Goal: Information Seeking & Learning: Learn about a topic

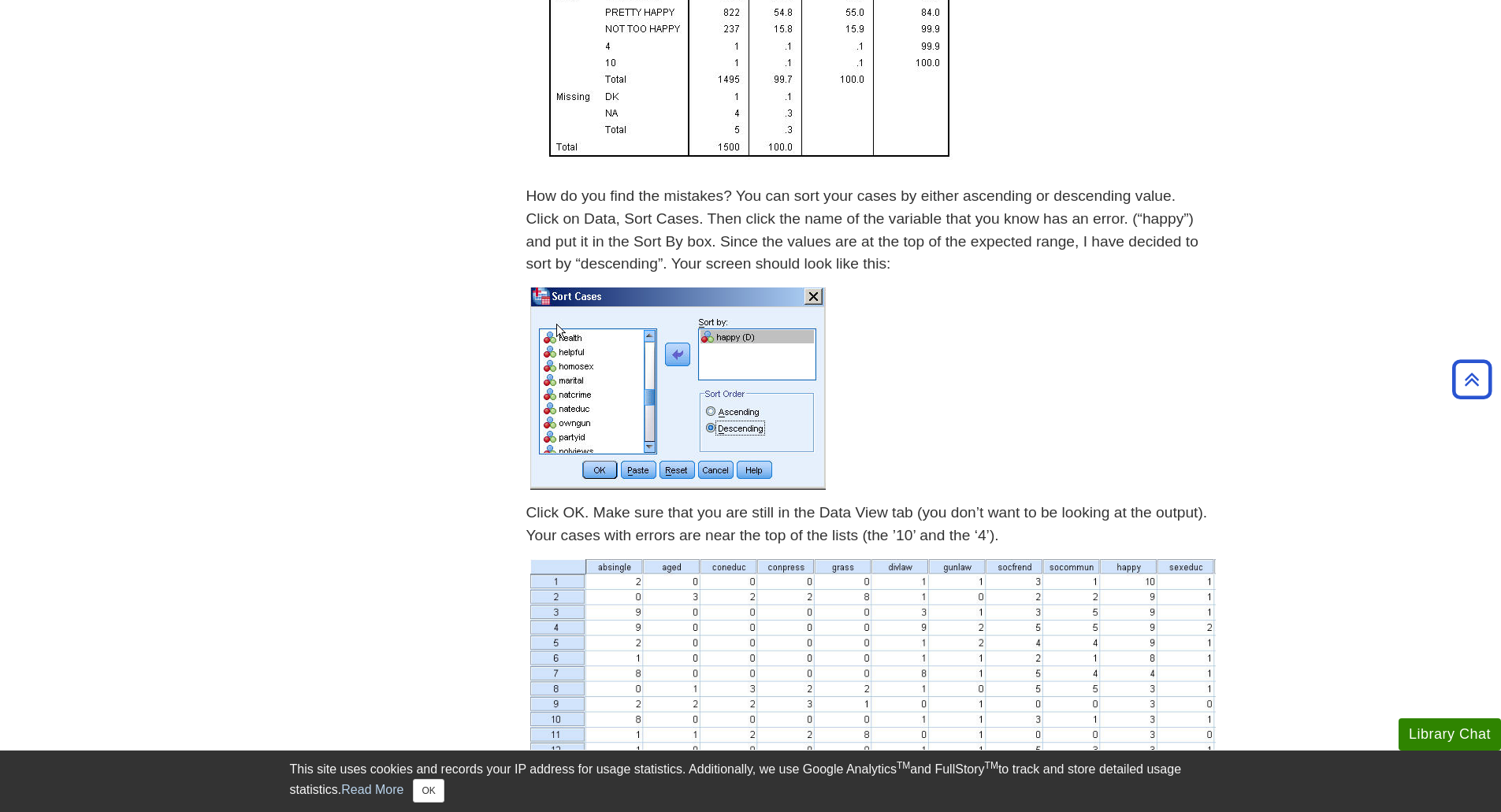
scroll to position [1576, 0]
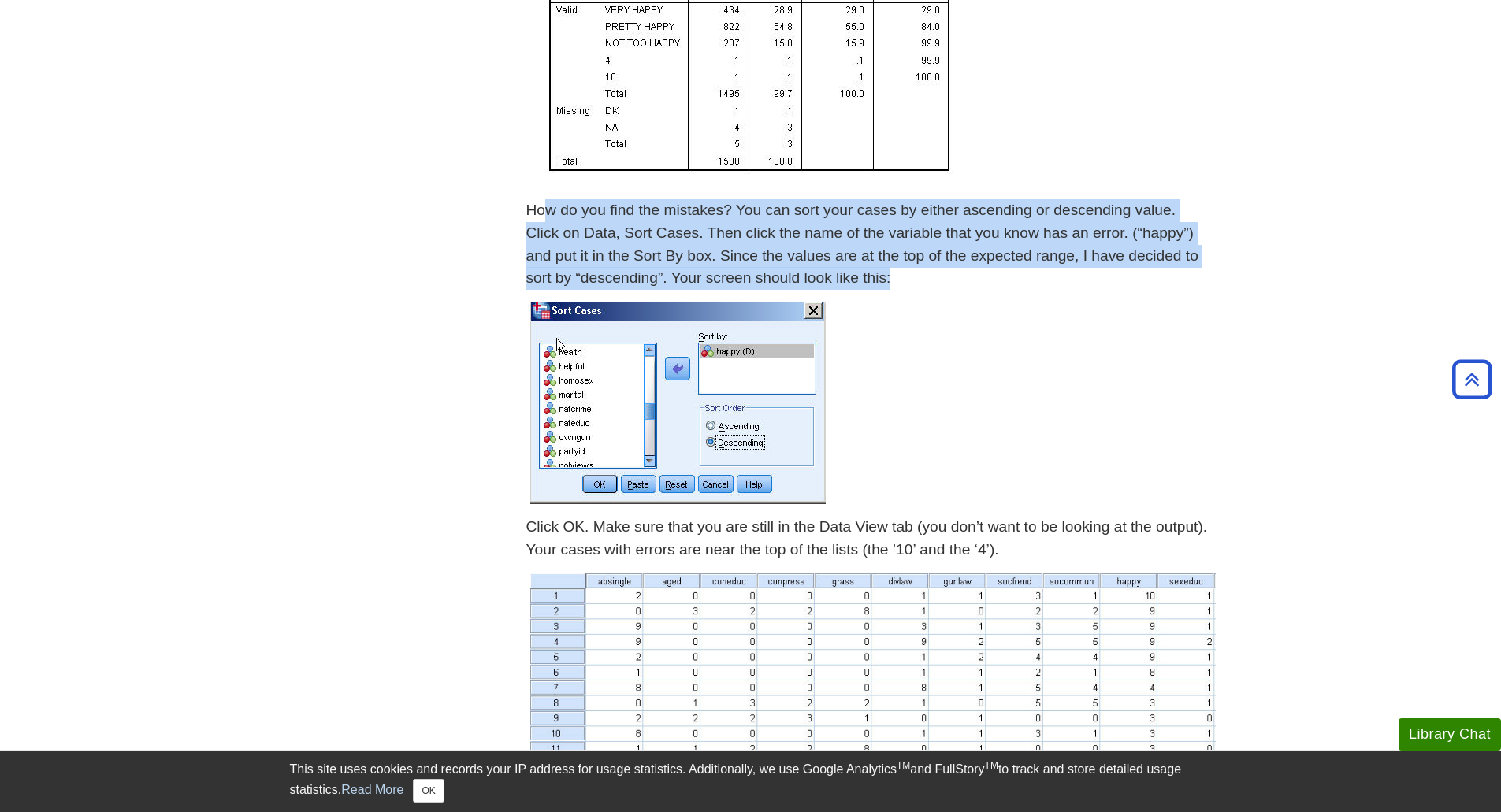
drag, startPoint x: 617, startPoint y: 207, endPoint x: 950, endPoint y: 293, distance: 343.9
click at [935, 292] on div "How do you find the mistakes? You can sort your cases by either ascending or de…" at bounding box center [869, 248] width 685 height 99
click at [965, 293] on div "How do you find the mistakes? You can sort your cases by either ascending or de…" at bounding box center [869, 248] width 685 height 99
drag, startPoint x: 931, startPoint y: 277, endPoint x: 531, endPoint y: 219, distance: 404.2
click at [531, 219] on p "How do you find the mistakes? You can sort your cases by either ascending or de…" at bounding box center [869, 244] width 685 height 91
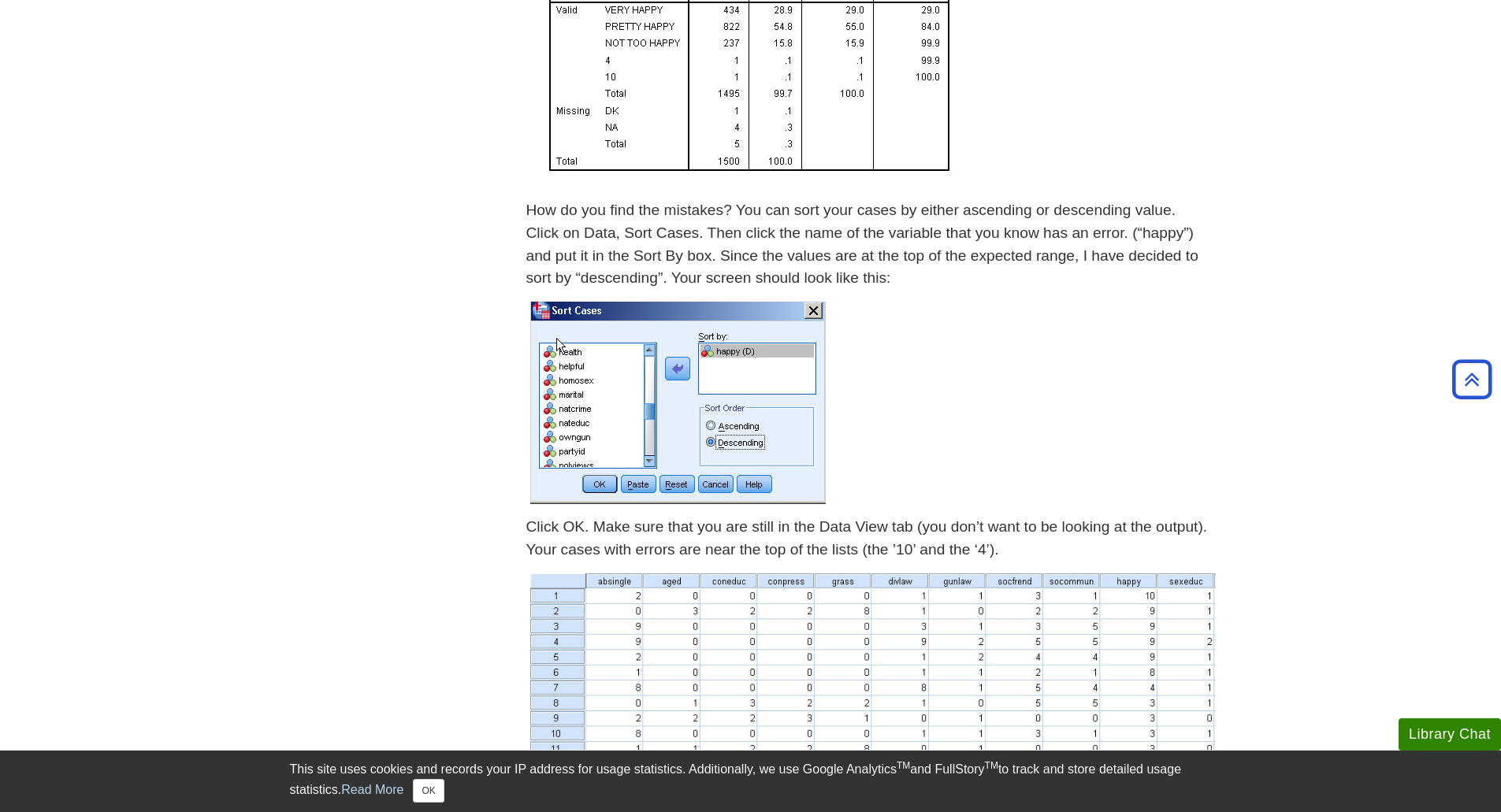
click at [968, 303] on p at bounding box center [869, 402] width 685 height 210
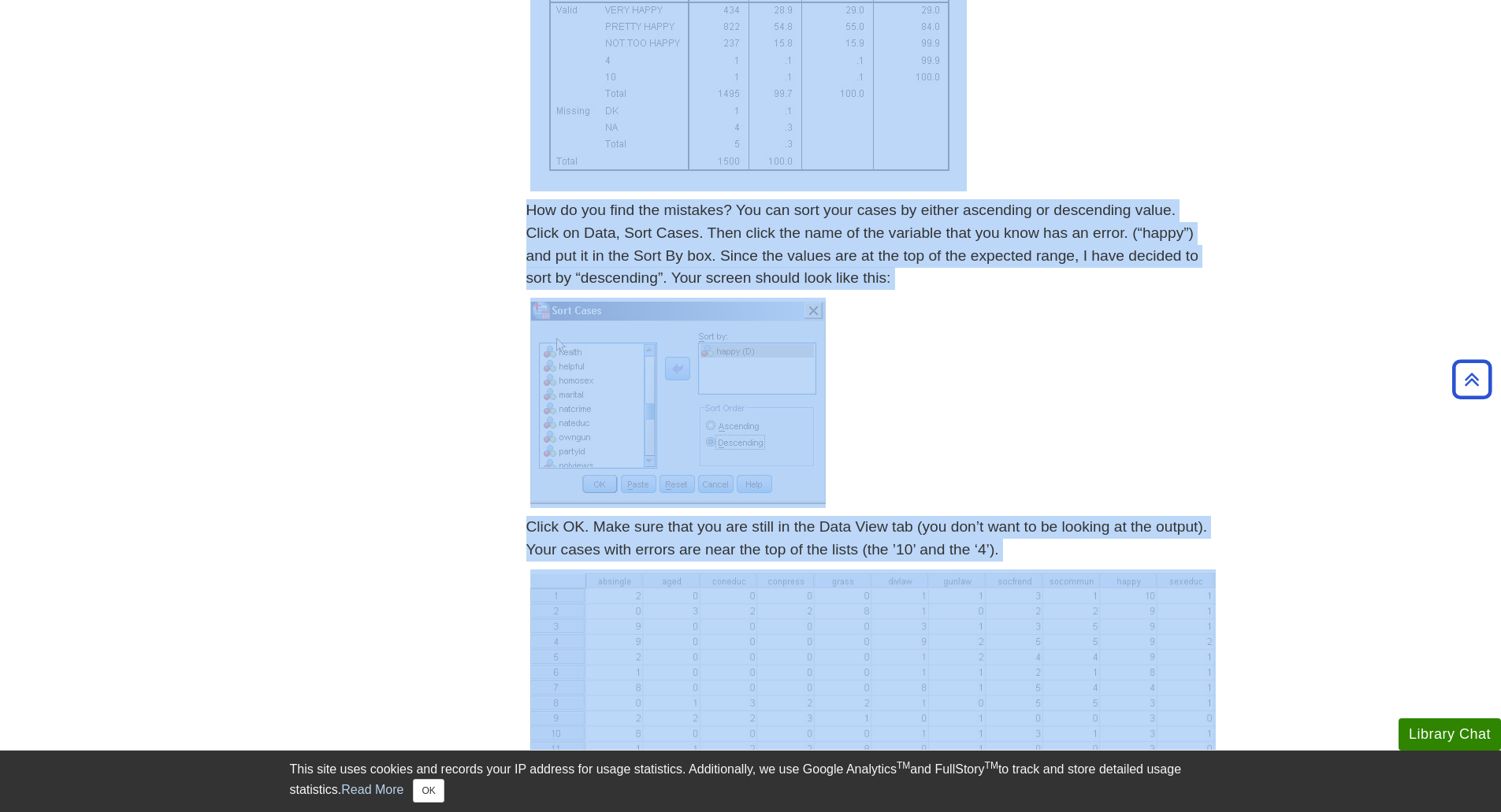
drag, startPoint x: 513, startPoint y: 524, endPoint x: 1218, endPoint y: 560, distance: 705.9
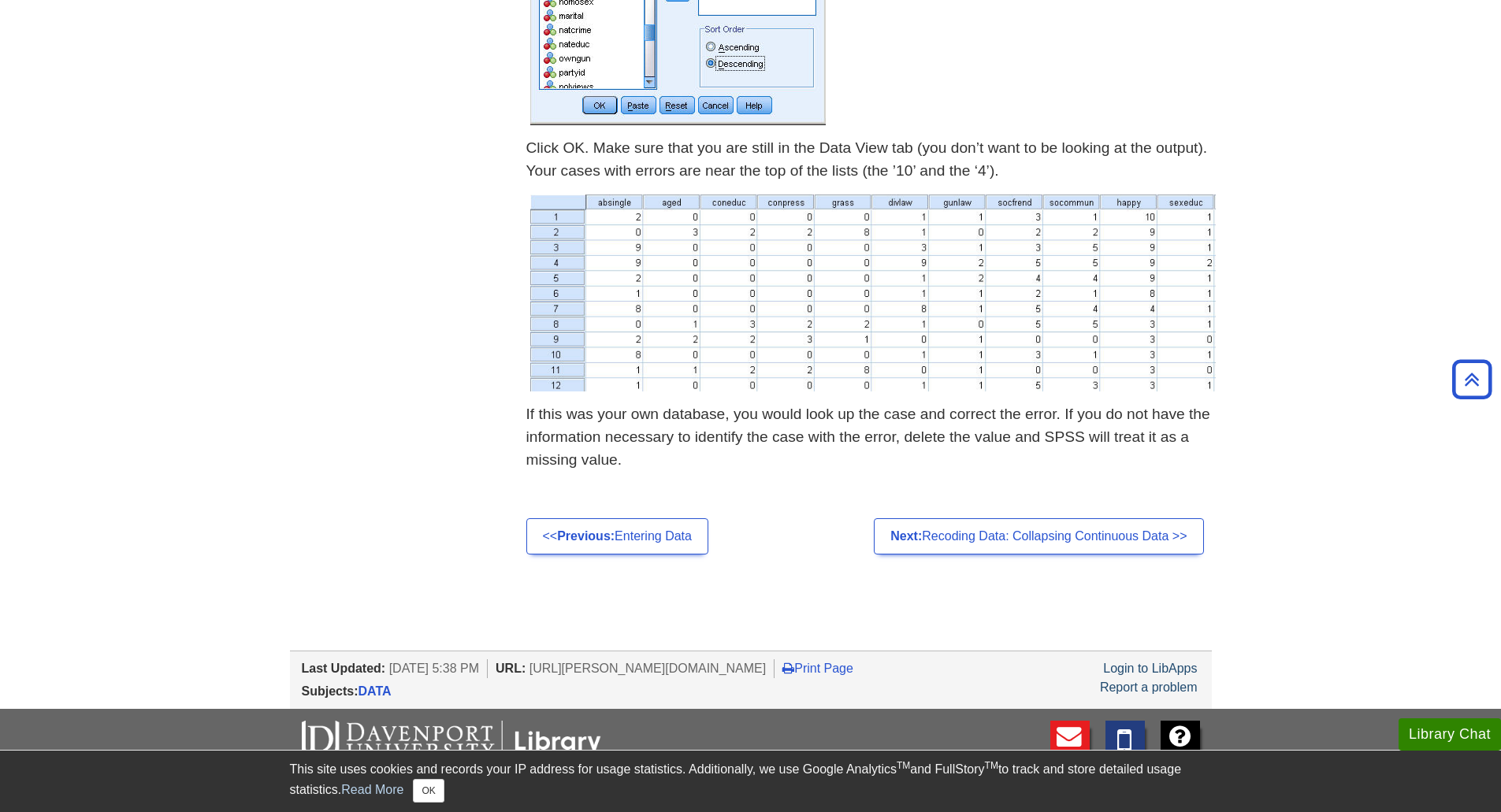
scroll to position [1969, 0]
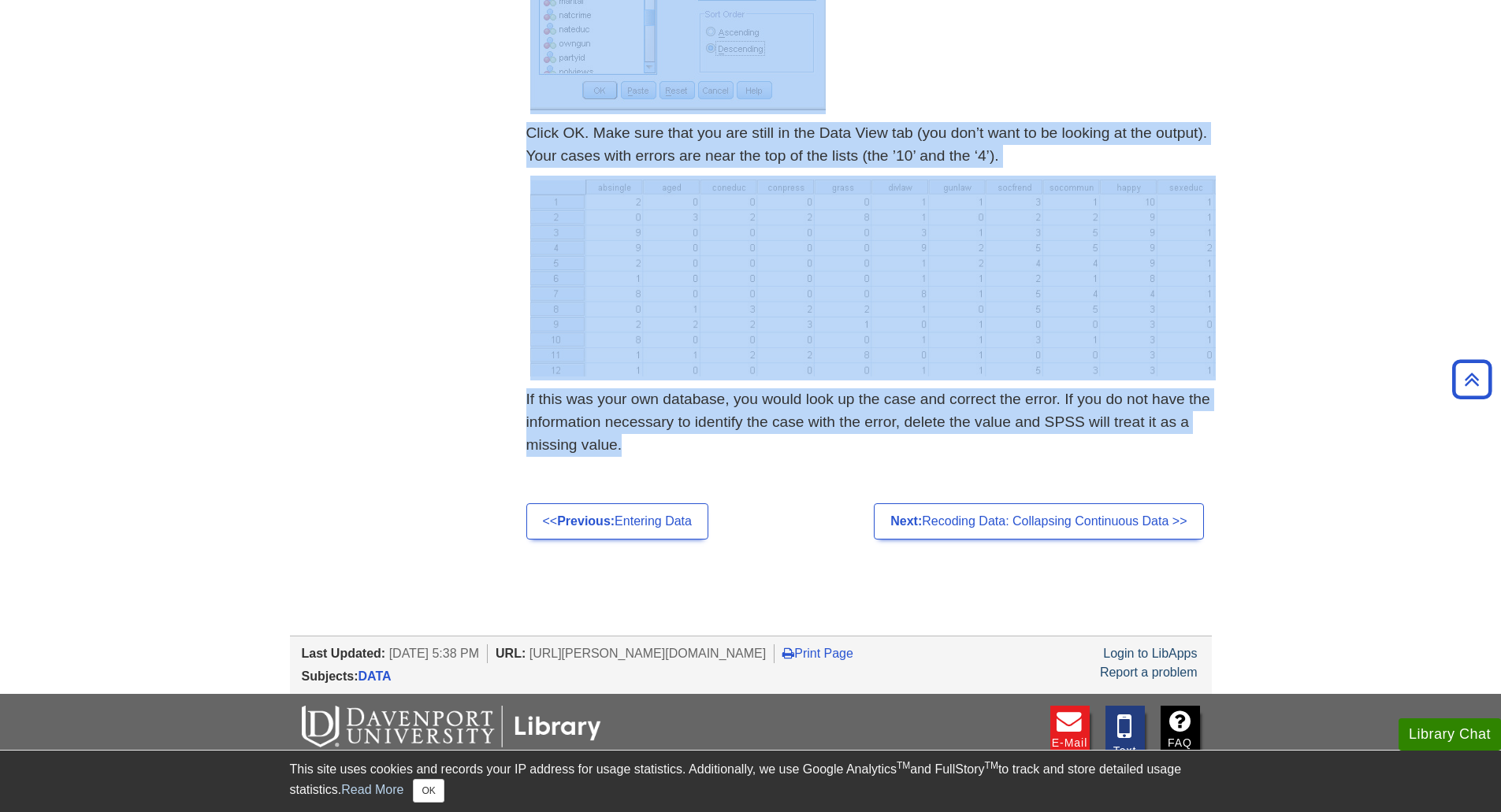
drag, startPoint x: 515, startPoint y: 399, endPoint x: 737, endPoint y: 463, distance: 231.0
click at [743, 463] on div "If this was your own database, you would look up the case and correct the error…" at bounding box center [869, 426] width 685 height 76
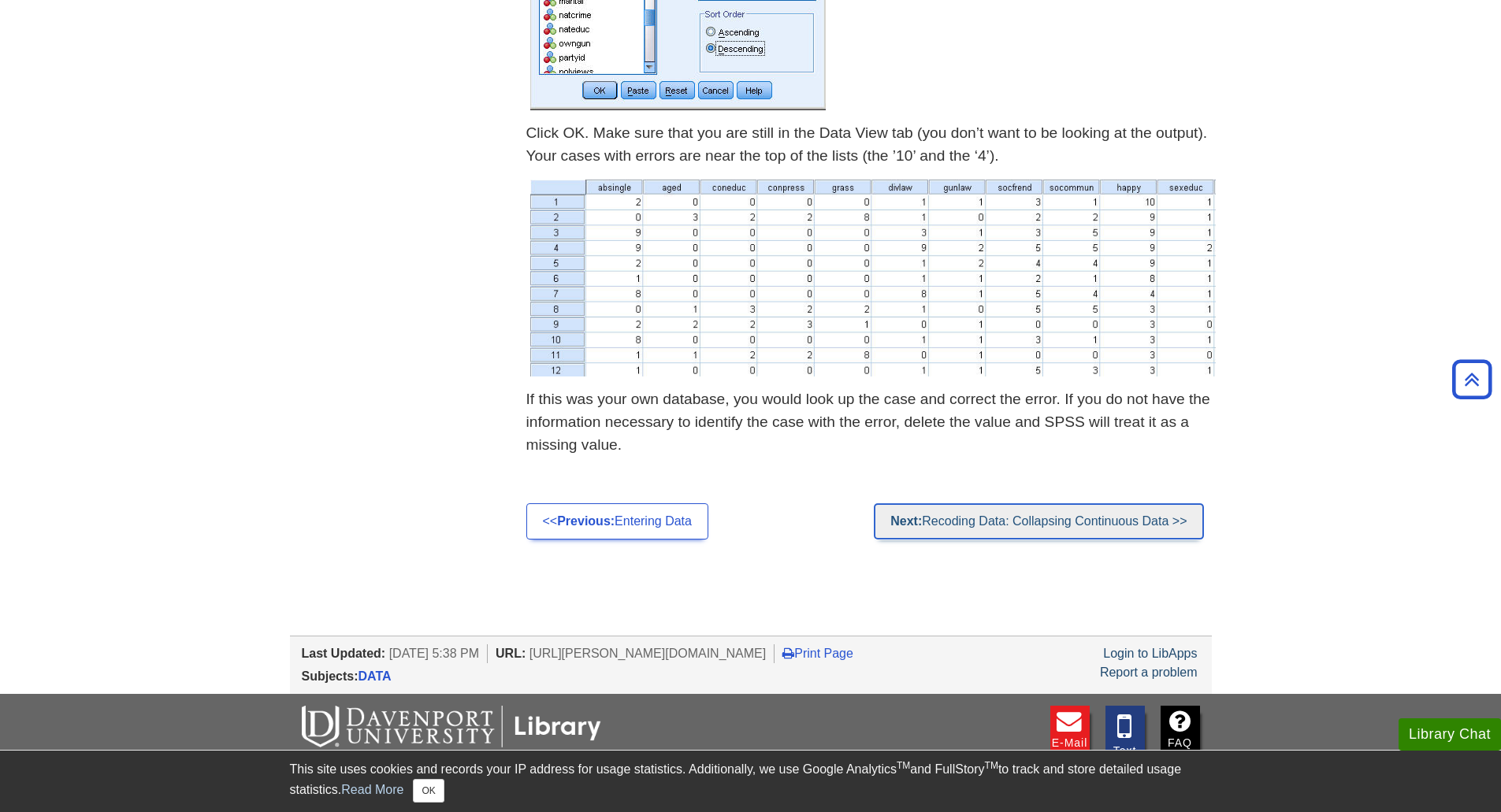
click at [963, 527] on link "Next: Recoding Data: Collapsing Continuous Data >>" at bounding box center [1038, 521] width 329 height 37
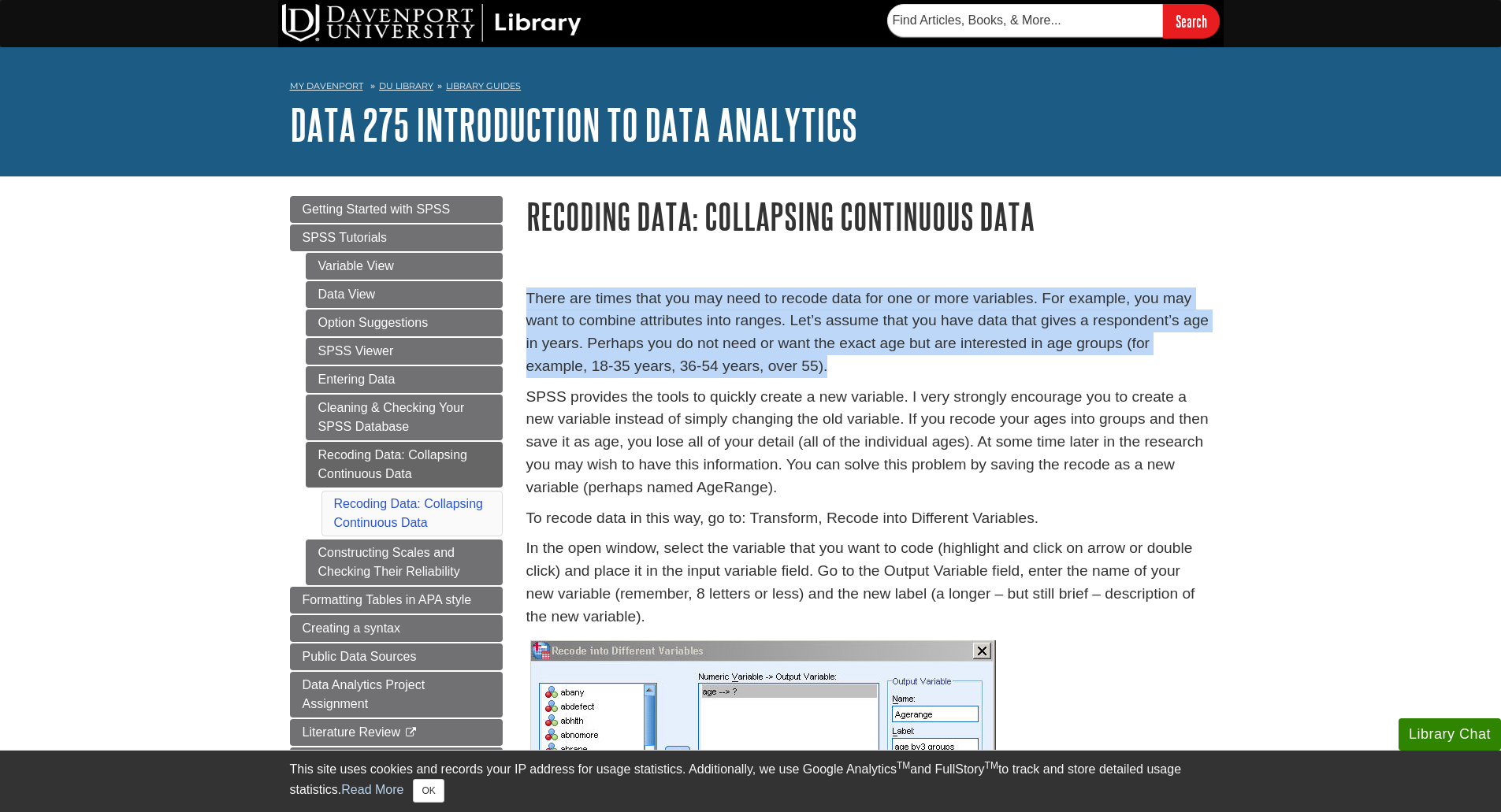
drag, startPoint x: 521, startPoint y: 304, endPoint x: 1191, endPoint y: 369, distance: 673.1
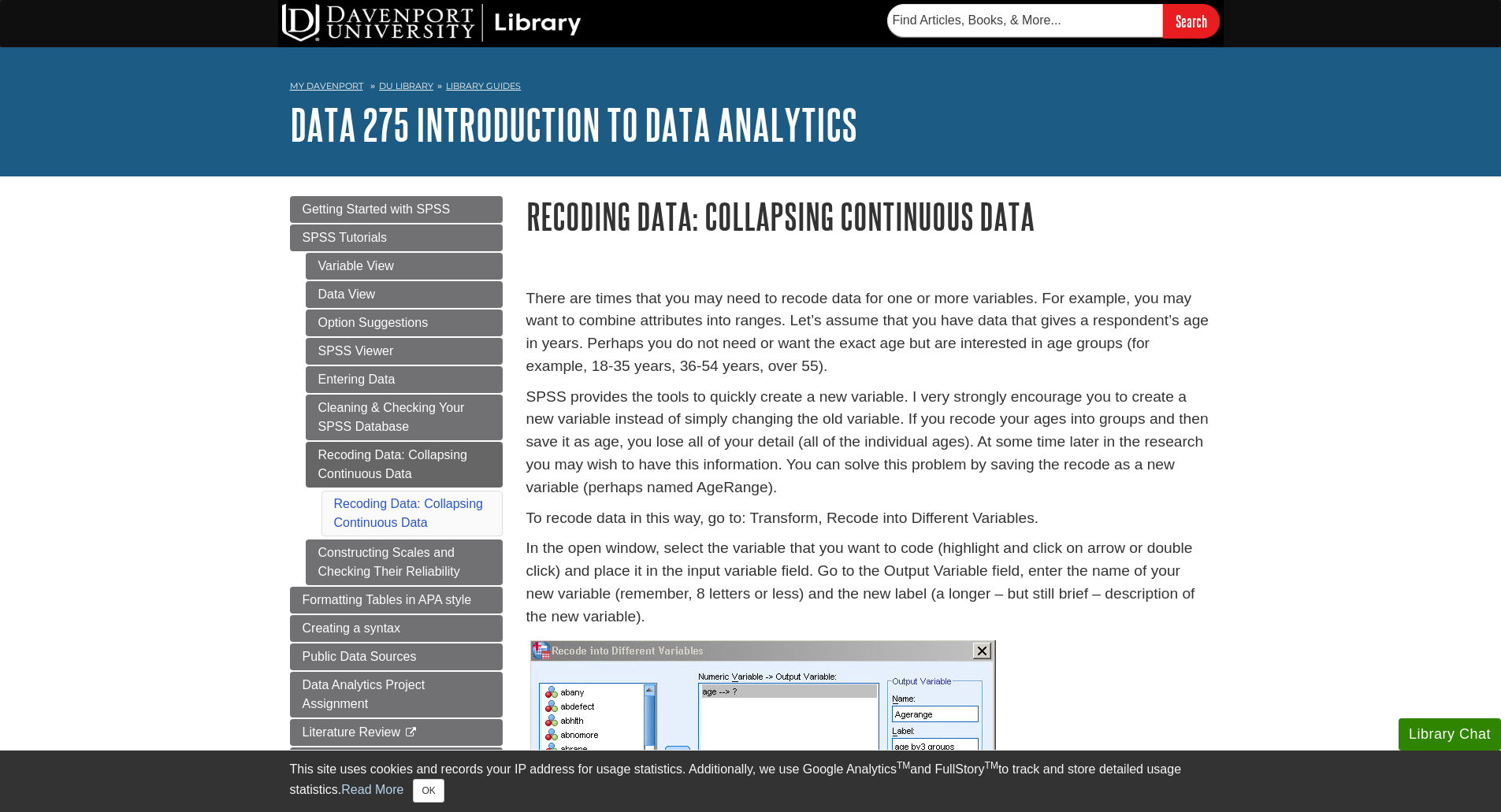
click at [922, 389] on p "SPSS provides the tools to quickly create a new variable. I very strongly encou…" at bounding box center [869, 442] width 685 height 113
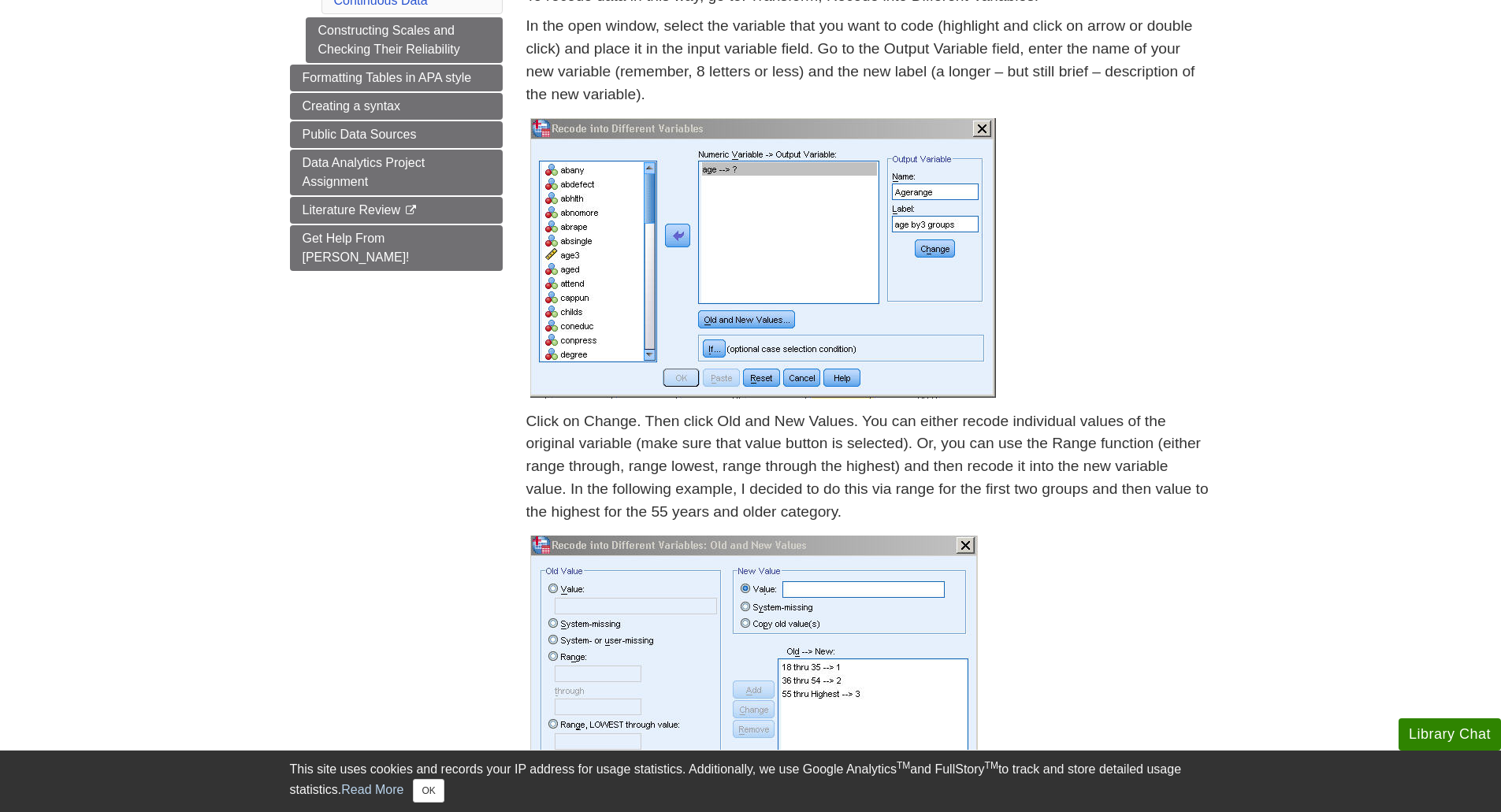
scroll to position [787, 0]
